Goal: Task Accomplishment & Management: Manage account settings

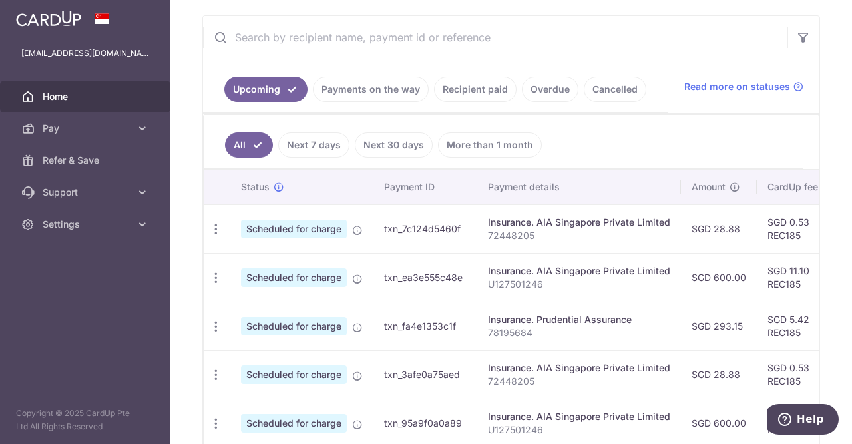
scroll to position [272, 0]
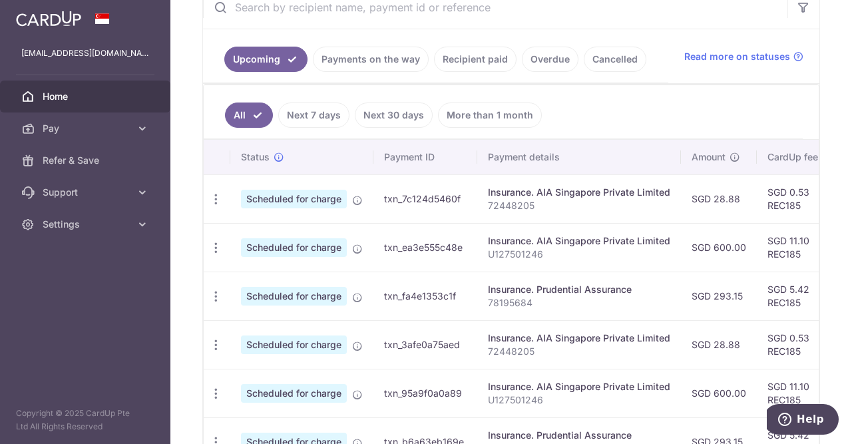
click at [304, 299] on span "Scheduled for charge" at bounding box center [294, 296] width 106 height 19
click at [220, 300] on icon "button" at bounding box center [216, 297] width 14 height 14
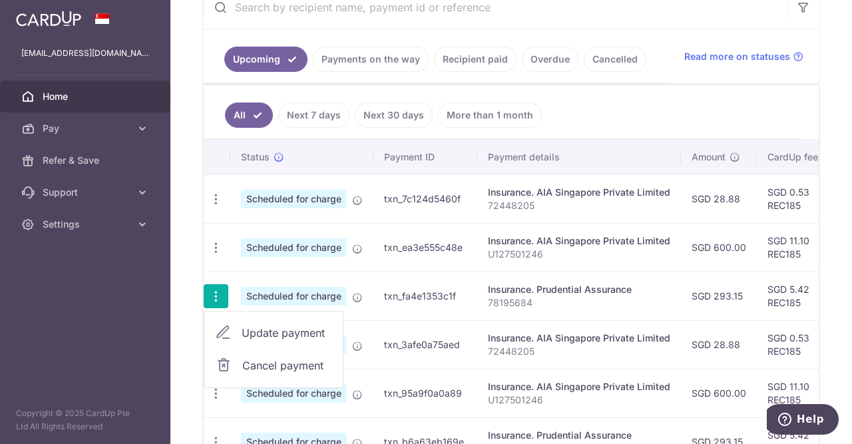
click at [352, 284] on td "Scheduled for charge" at bounding box center [301, 296] width 143 height 49
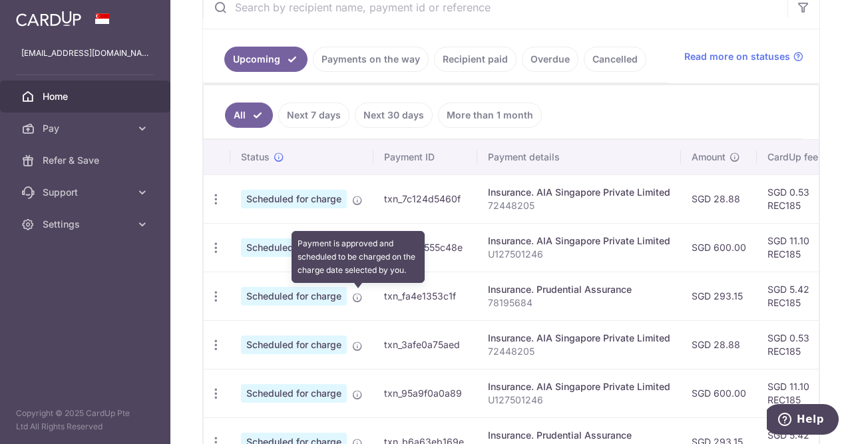
click at [358, 296] on icon at bounding box center [357, 297] width 11 height 11
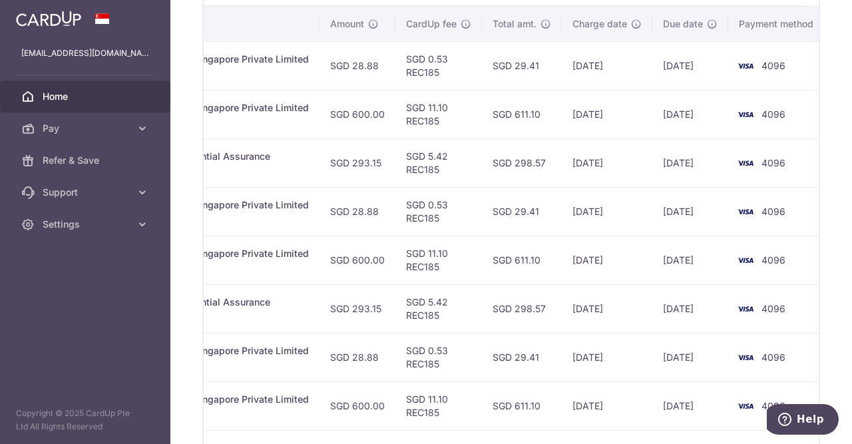
scroll to position [382, 0]
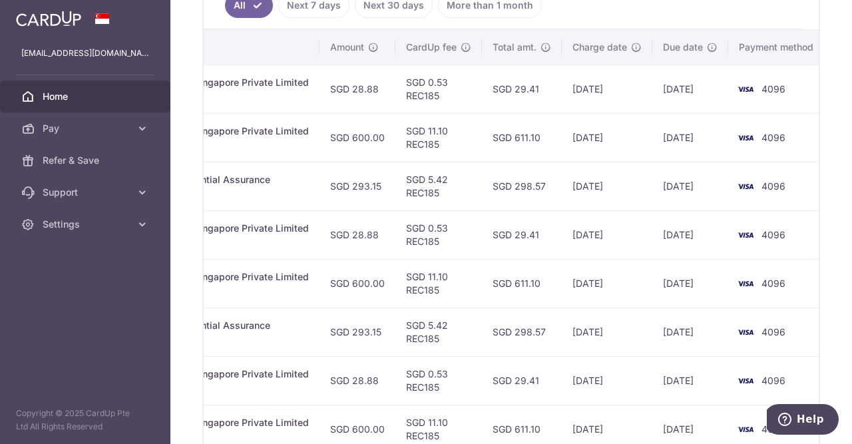
drag, startPoint x: 596, startPoint y: 188, endPoint x: 631, endPoint y: 184, distance: 35.4
click at [631, 184] on td "[DATE]" at bounding box center [607, 186] width 91 height 49
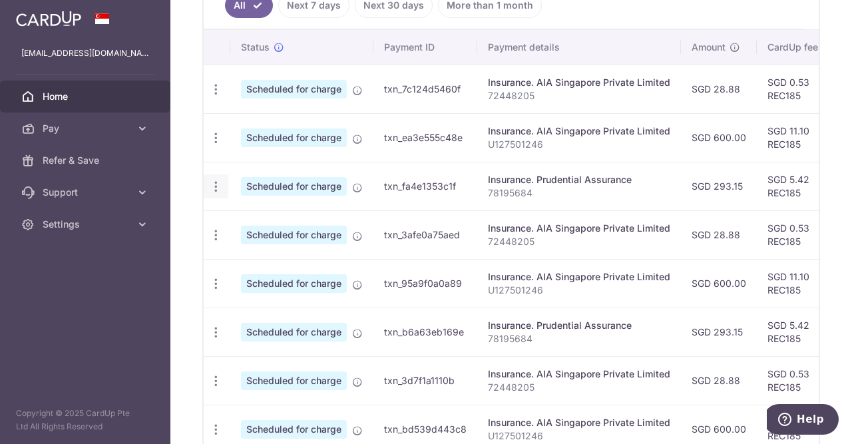
click at [216, 192] on icon "button" at bounding box center [216, 187] width 14 height 14
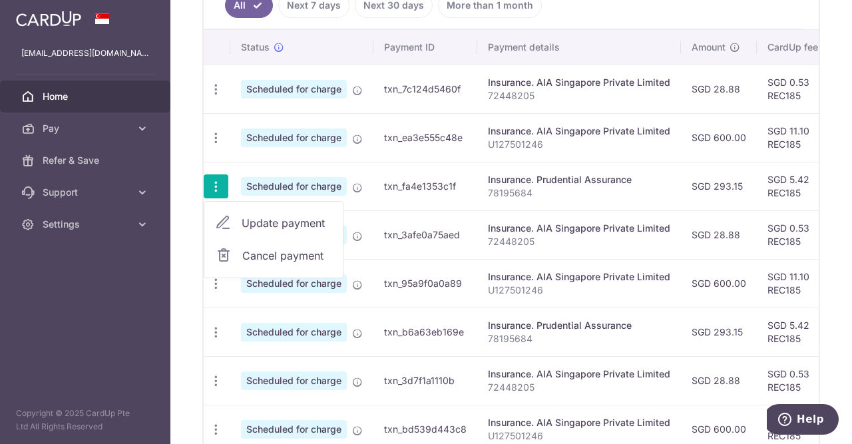
click at [269, 218] on span "Update payment" at bounding box center [287, 223] width 91 height 16
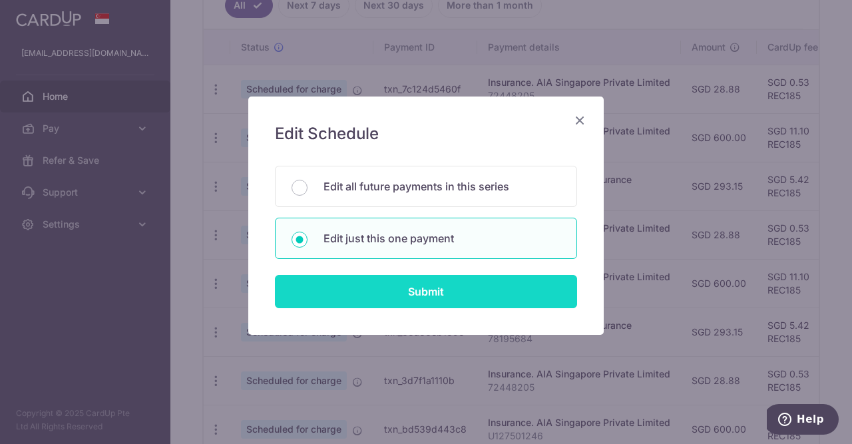
click at [377, 282] on input "Submit" at bounding box center [426, 291] width 302 height 33
radio input "true"
type input "293.15"
type input "20/09/2025"
type input "78195684"
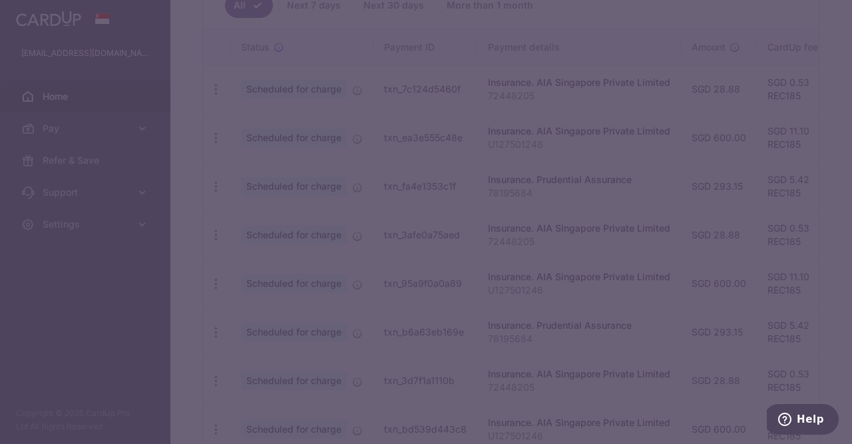
type input "REC185"
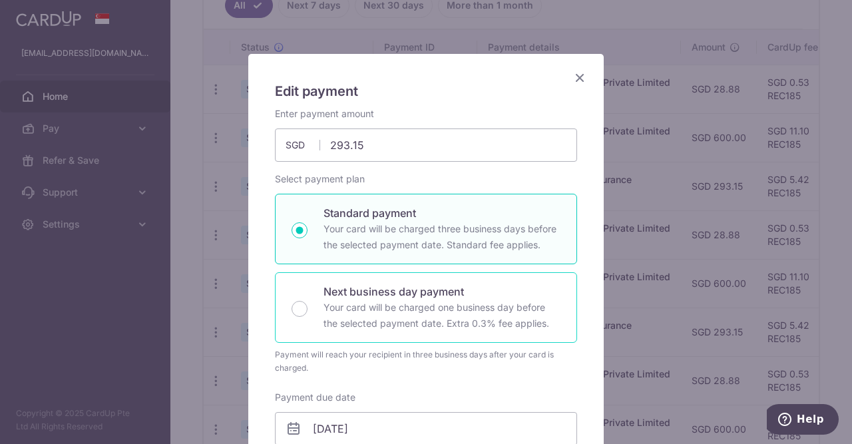
scroll to position [136, 0]
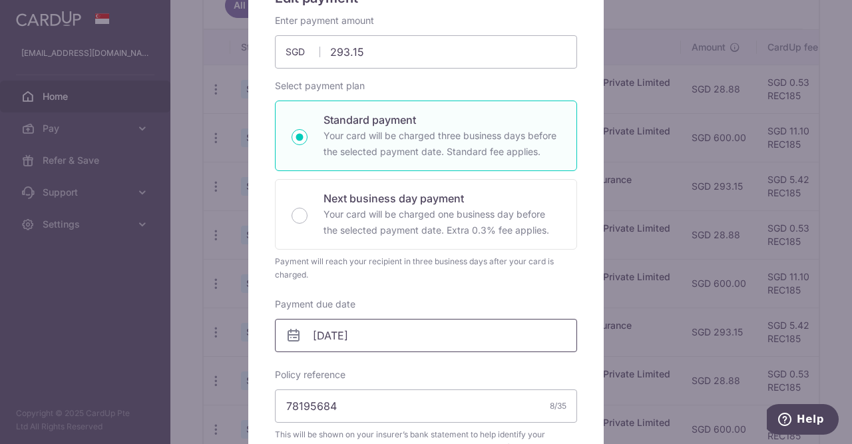
click at [330, 338] on input "20/09/2025" at bounding box center [426, 335] width 302 height 33
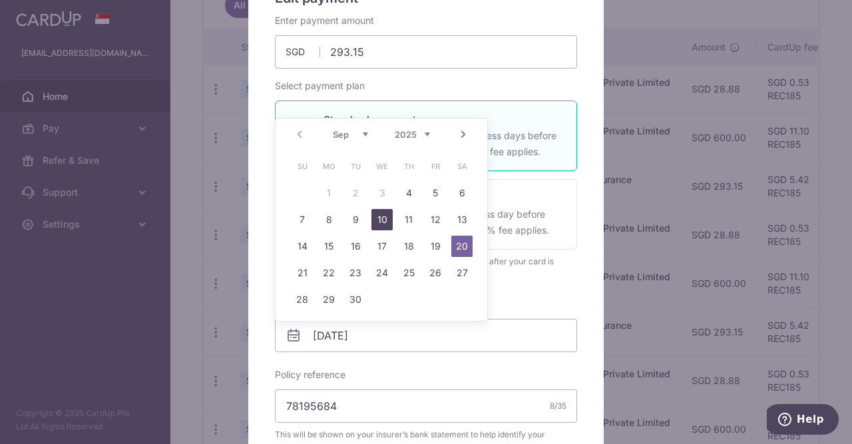
click at [387, 225] on link "10" at bounding box center [382, 219] width 21 height 21
type input "10/09/2025"
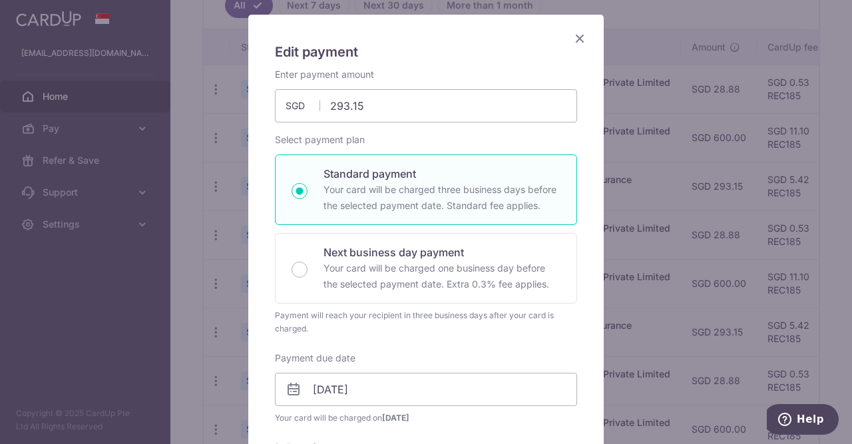
scroll to position [43, 0]
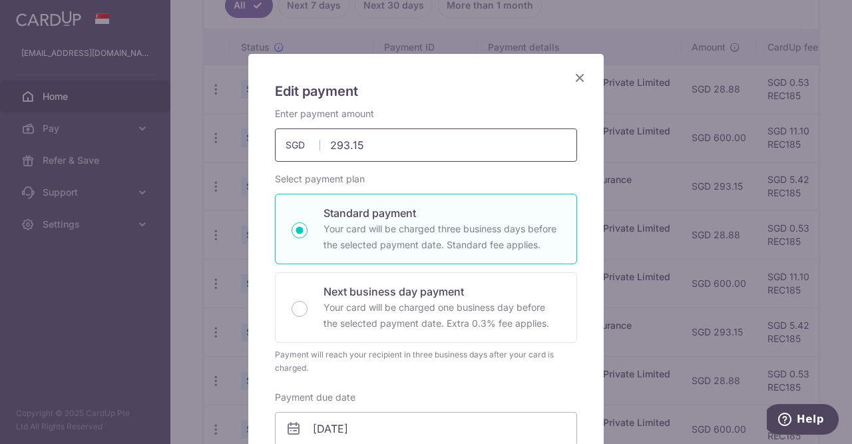
click at [346, 143] on input "293.15" at bounding box center [426, 144] width 302 height 33
type input "0"
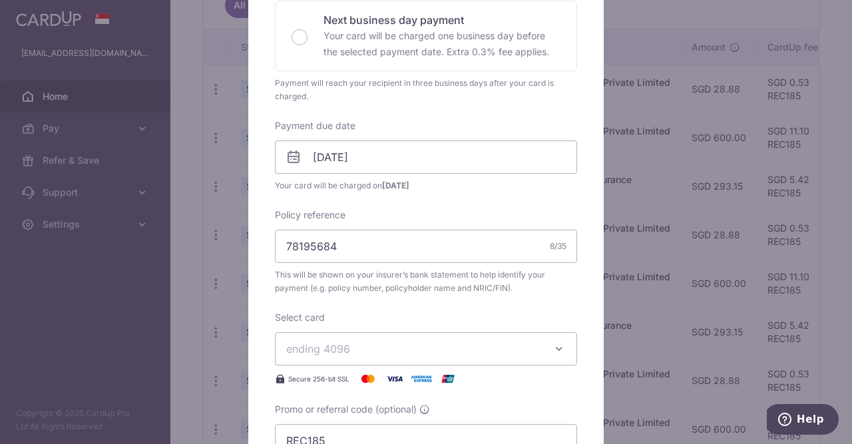
scroll to position [586, 0]
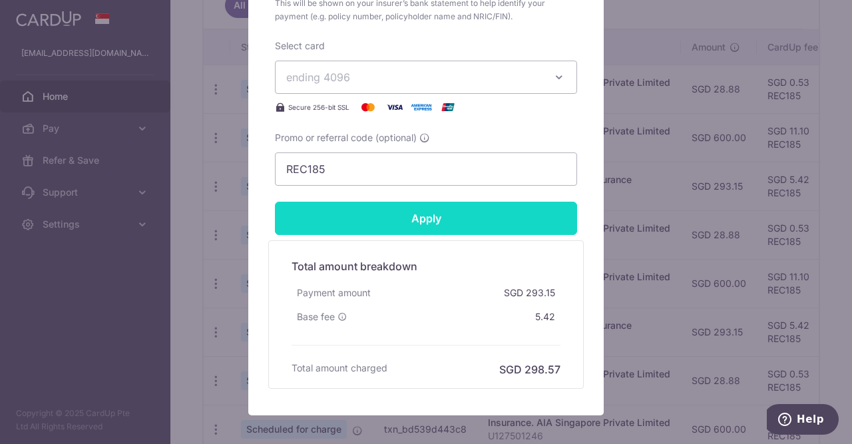
type input "586.30"
click at [505, 225] on input "Apply" at bounding box center [426, 218] width 302 height 33
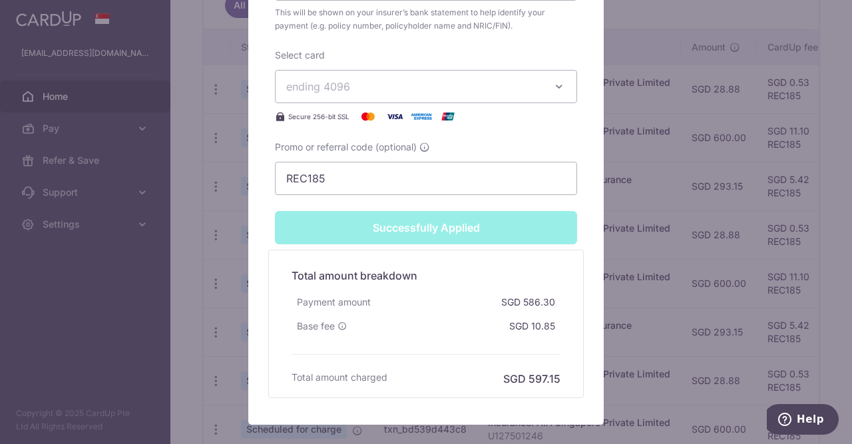
scroll to position [565, 0]
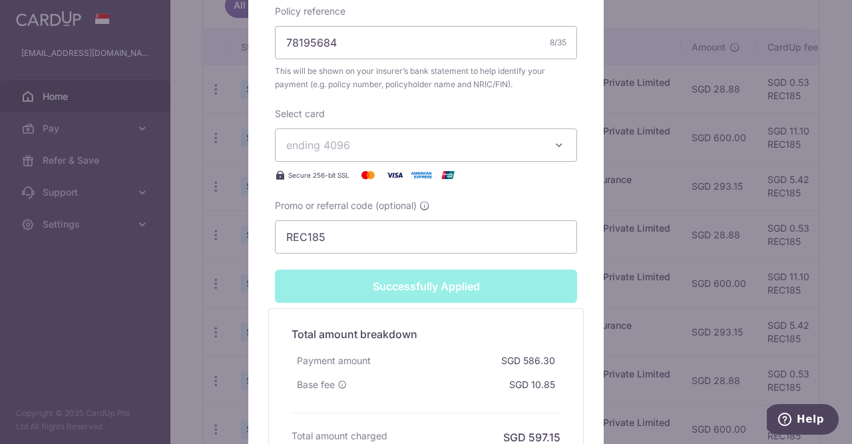
click at [396, 140] on span "ending 4096" at bounding box center [414, 145] width 256 height 16
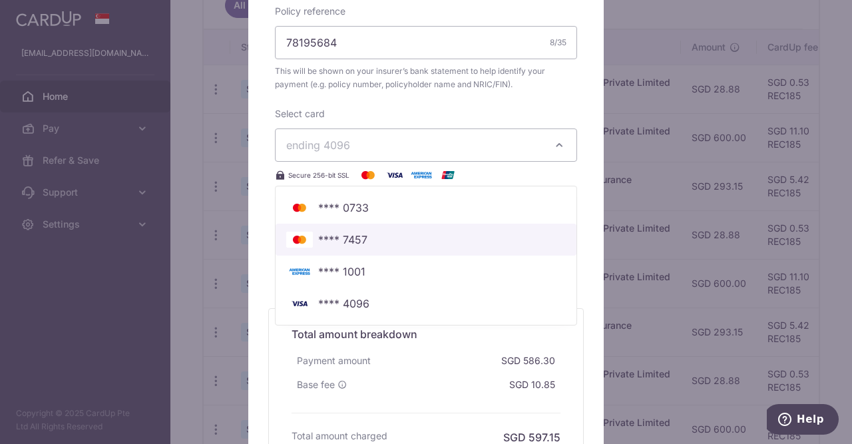
click at [390, 228] on link "**** 7457" at bounding box center [426, 240] width 301 height 32
type input "Apply"
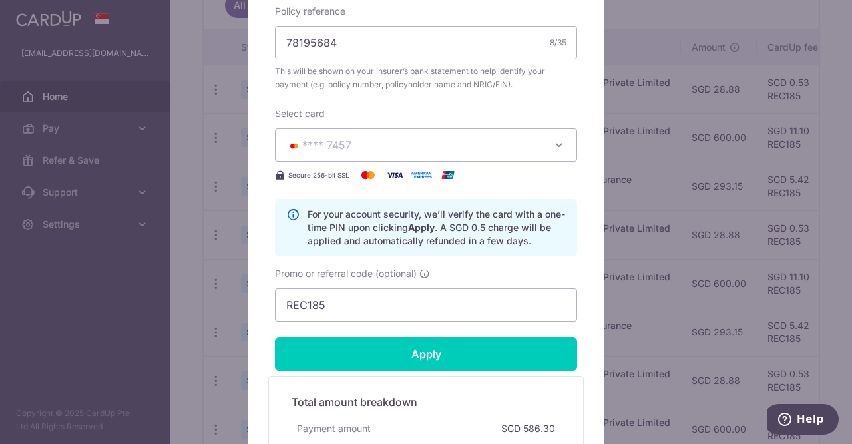
scroll to position [654, 0]
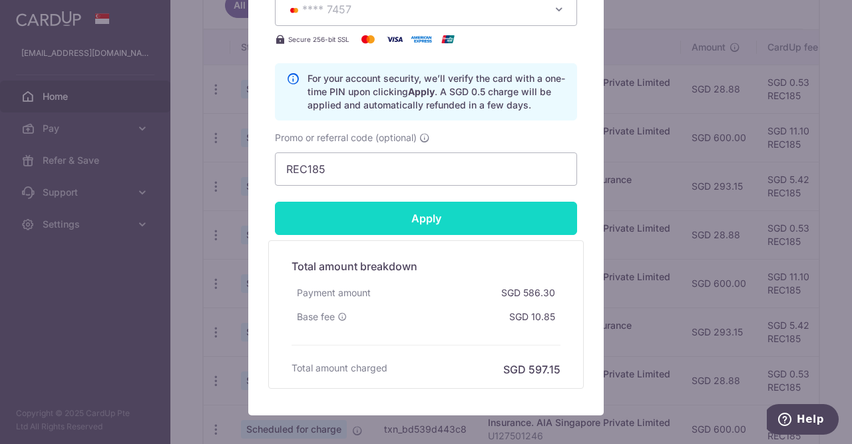
click at [414, 214] on input "Apply" at bounding box center [426, 218] width 302 height 33
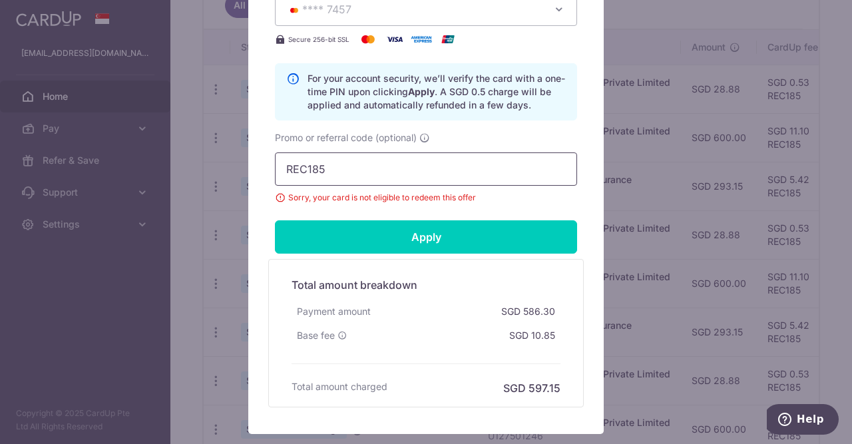
drag, startPoint x: 470, startPoint y: 176, endPoint x: 2, endPoint y: 160, distance: 468.4
click at [275, 161] on input "REC185" at bounding box center [426, 168] width 302 height 33
paste input "OFF22"
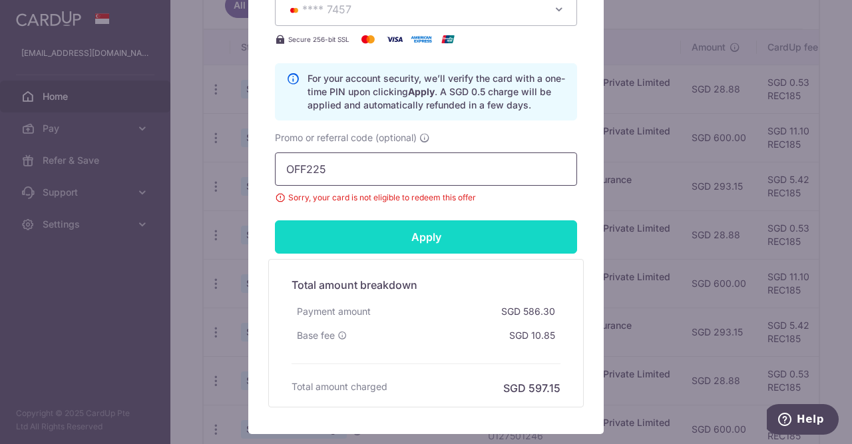
type input "OFF225"
click at [533, 240] on input "Apply" at bounding box center [426, 236] width 302 height 33
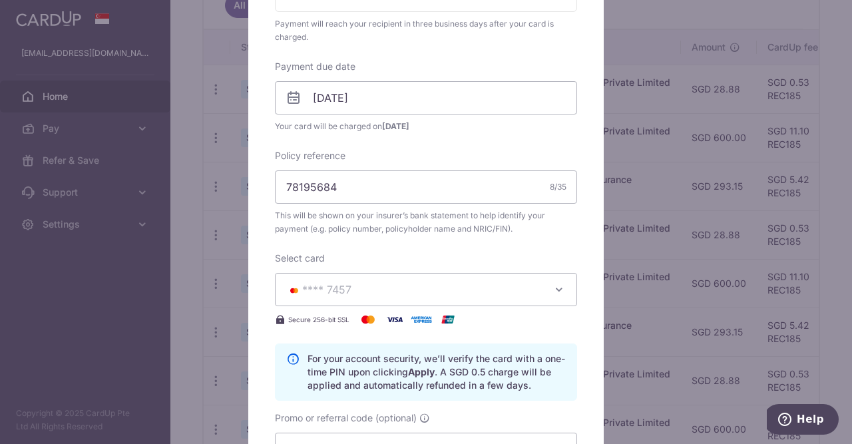
scroll to position [246, 0]
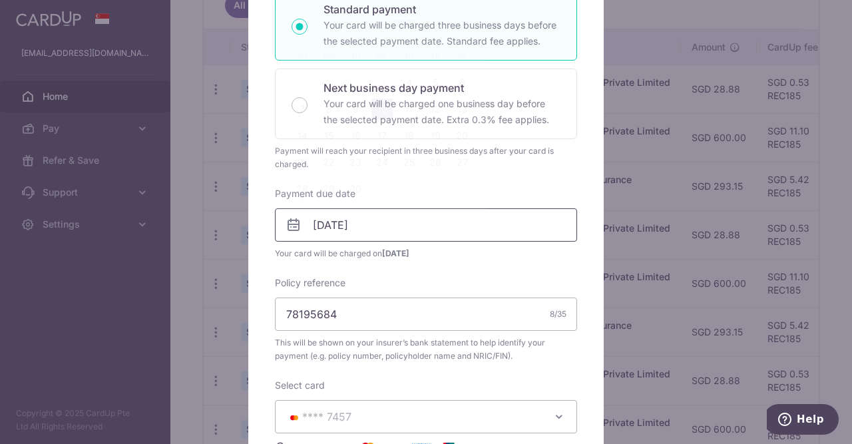
click at [416, 230] on input "10/09/2025" at bounding box center [426, 224] width 302 height 33
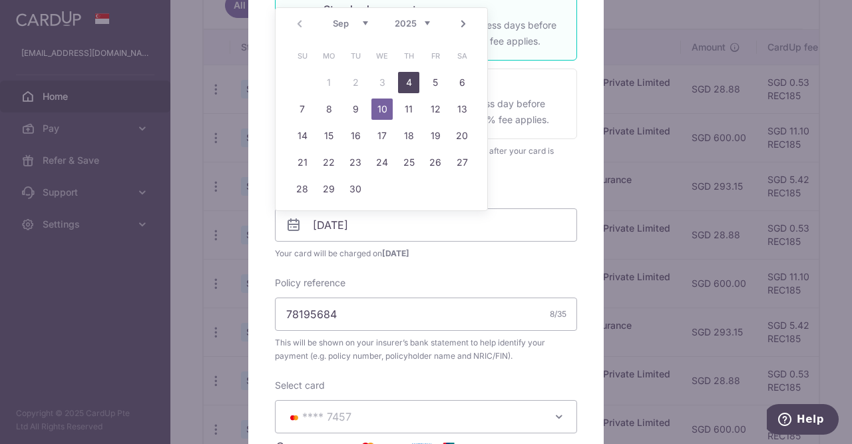
click at [411, 76] on link "4" at bounding box center [408, 82] width 21 height 21
type input "[DATE]"
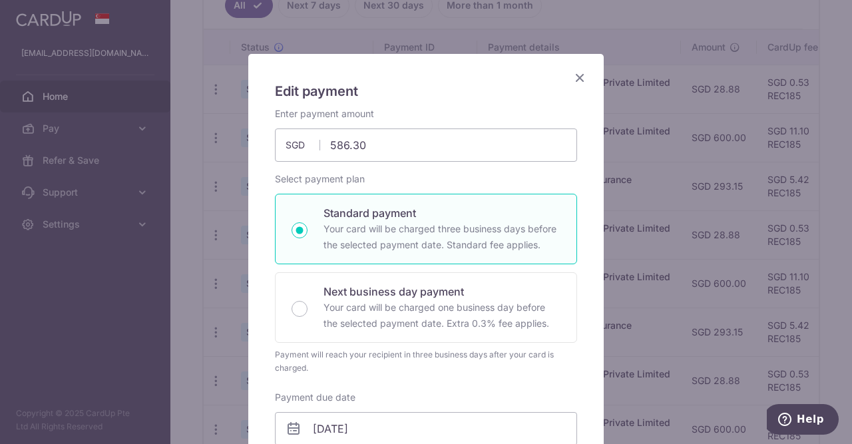
scroll to position [518, 0]
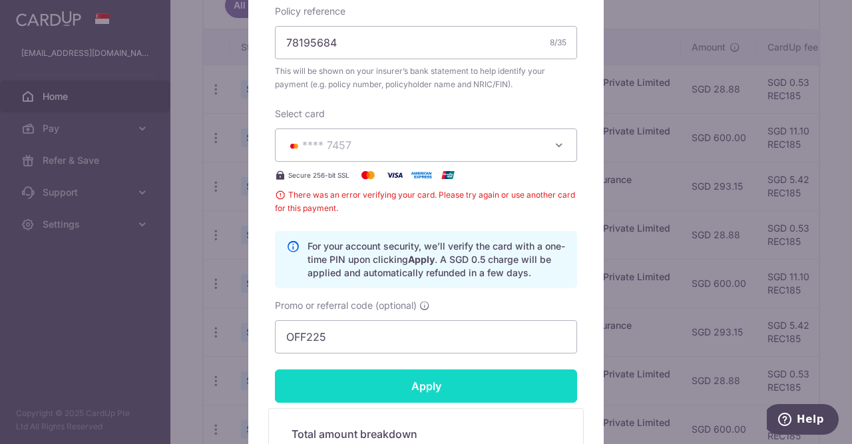
click at [399, 387] on input "Apply" at bounding box center [426, 386] width 302 height 33
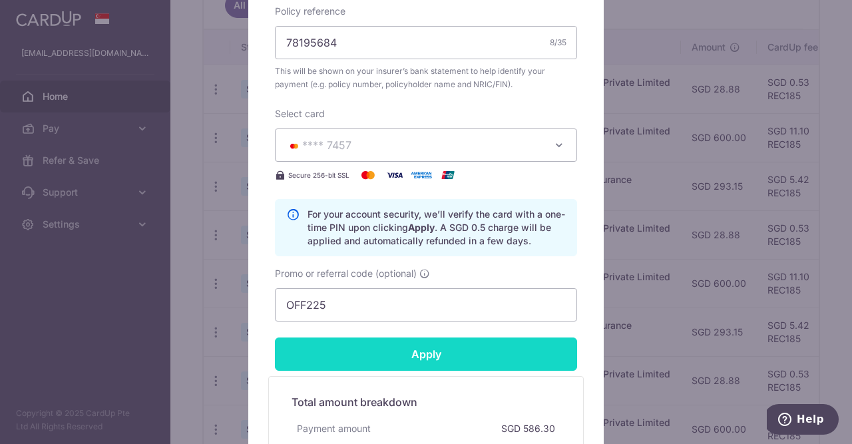
scroll to position [586, 0]
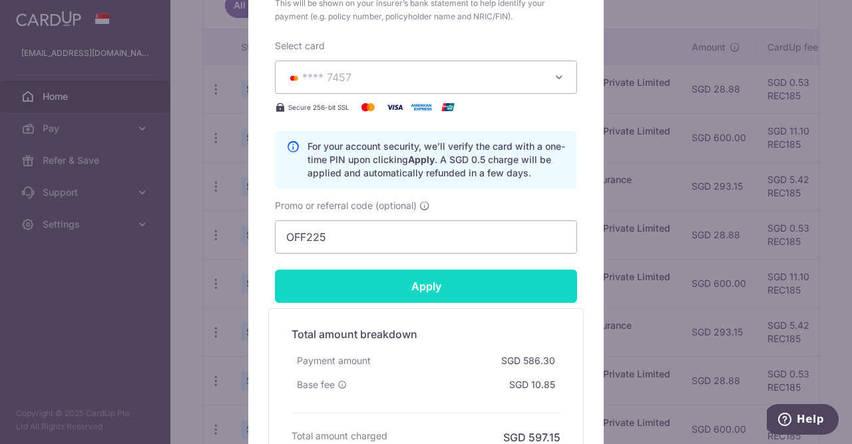
type input "Successfully Applied"
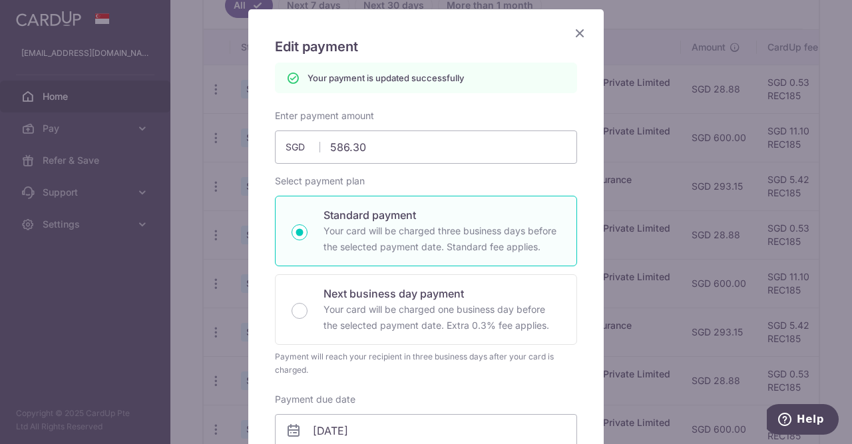
scroll to position [21, 0]
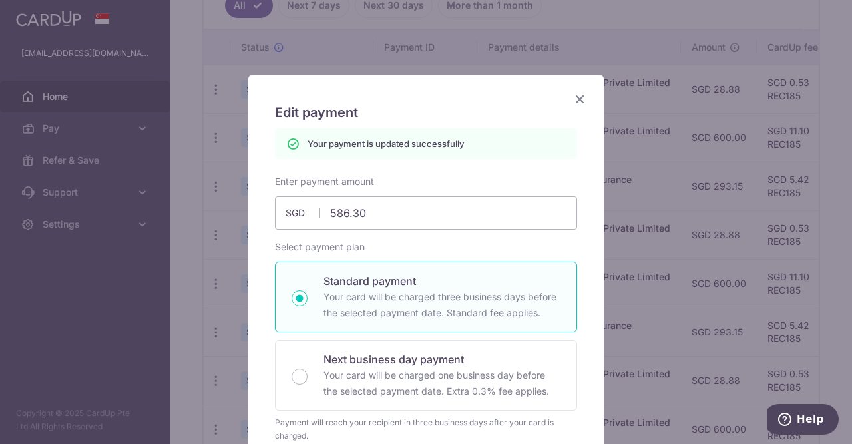
click at [576, 98] on icon "Close" at bounding box center [580, 99] width 16 height 17
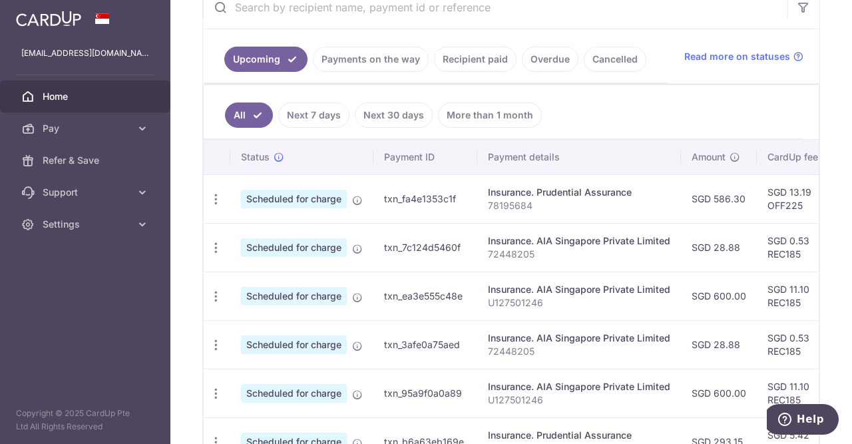
scroll to position [340, 0]
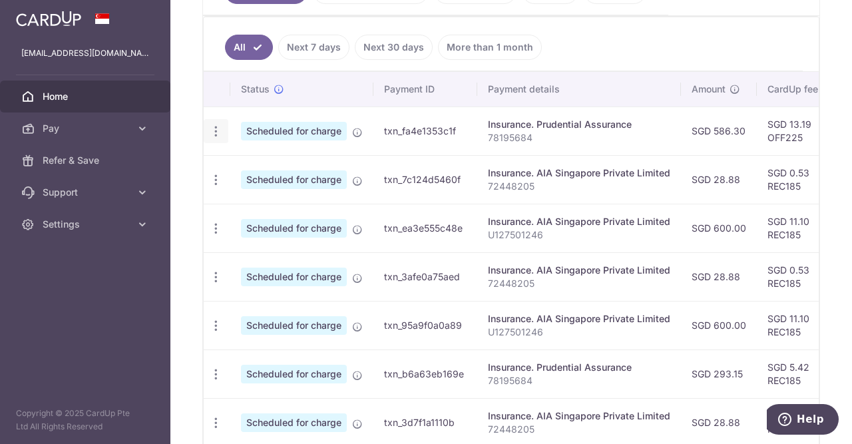
click at [217, 132] on icon "button" at bounding box center [216, 132] width 14 height 14
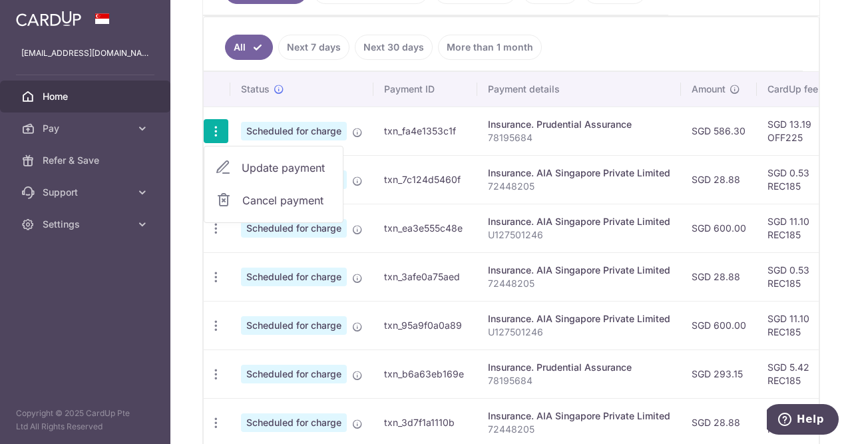
click at [250, 170] on span "Update payment" at bounding box center [287, 168] width 91 height 16
radio input "true"
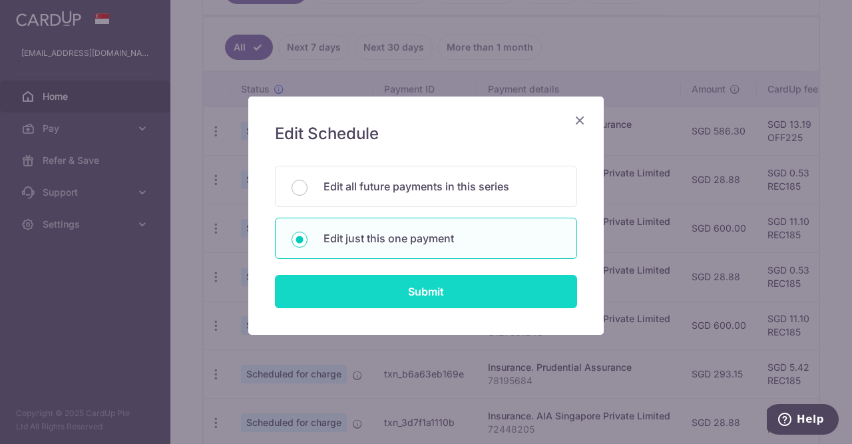
click at [356, 298] on input "Submit" at bounding box center [426, 291] width 302 height 33
radio input "true"
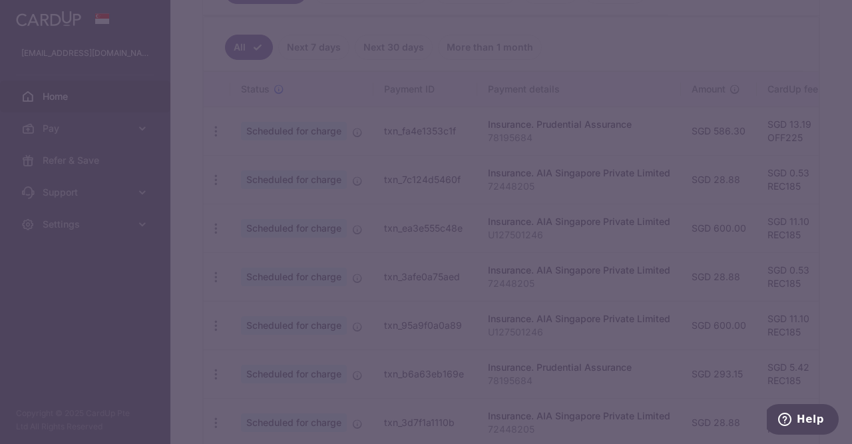
type input "586.30"
type input "[DATE]"
type input "78195684"
type input "OFF225"
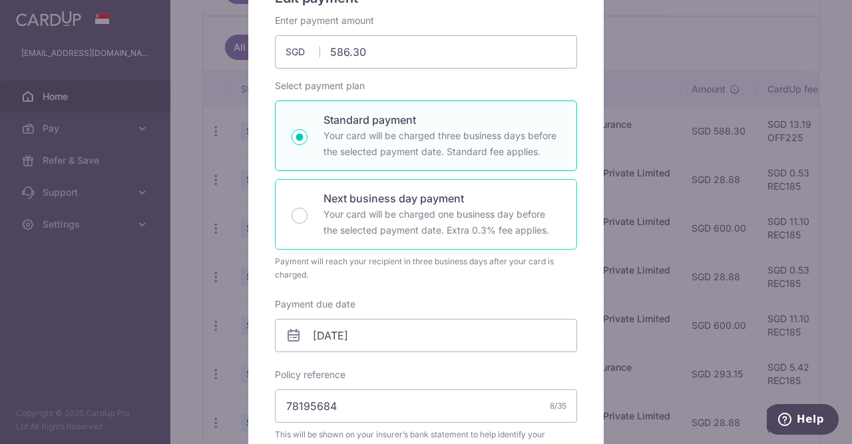
scroll to position [204, 0]
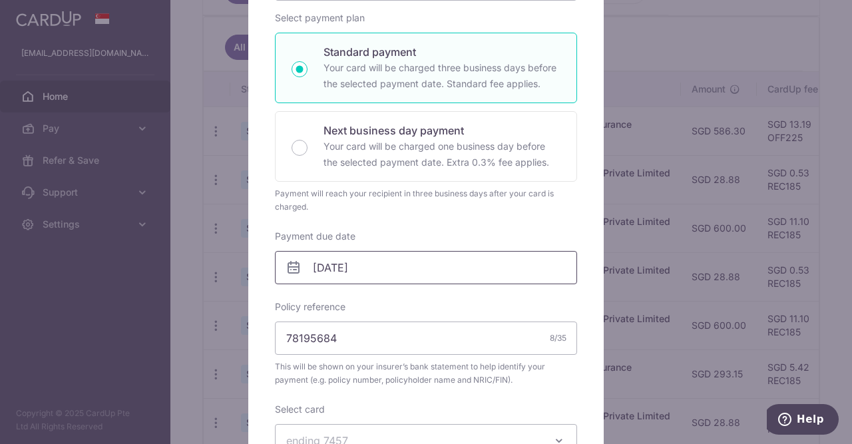
click at [382, 269] on input "[DATE]" at bounding box center [426, 267] width 302 height 33
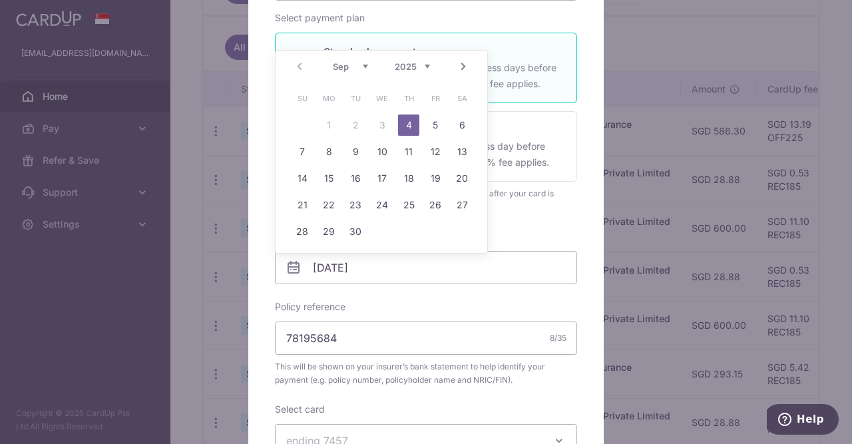
click at [679, 133] on div "Edit payment By clicking apply, you will make changes to all payments to Pruden…" at bounding box center [426, 222] width 852 height 444
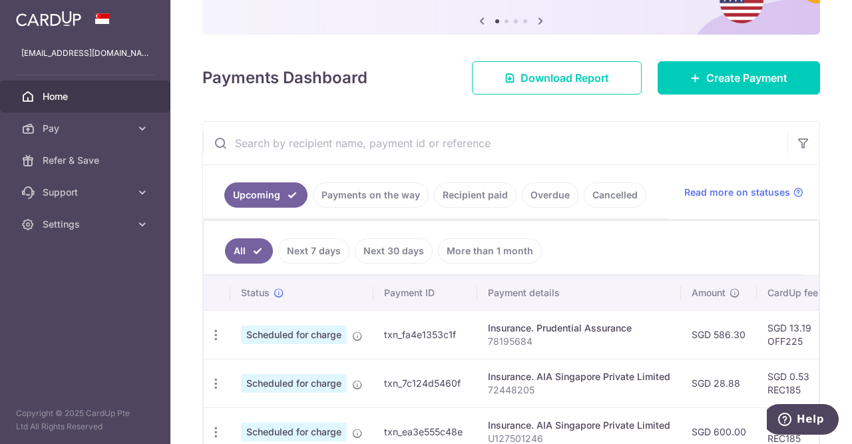
scroll to position [204, 0]
